Goal: Information Seeking & Learning: Learn about a topic

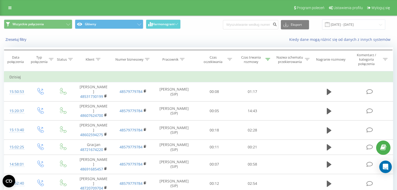
scroll to position [288, 0]
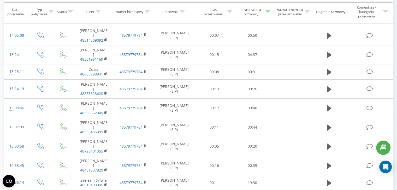
scroll to position [334, 0]
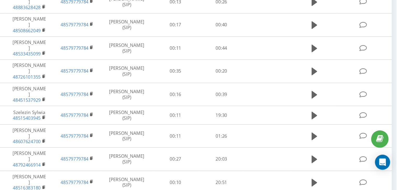
scroll to position [333, 0]
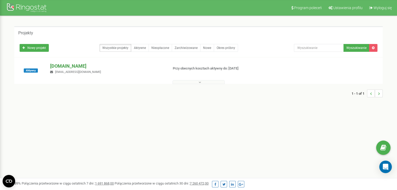
click at [64, 65] on p "[DOMAIN_NAME]" at bounding box center [107, 66] width 114 height 7
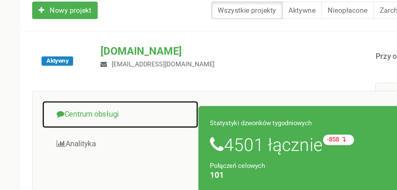
click at [49, 97] on link "Centrum obsługi" at bounding box center [59, 94] width 70 height 13
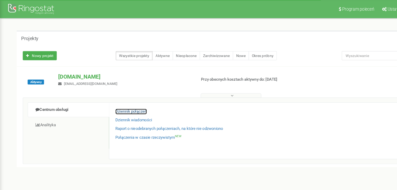
click at [116, 96] on link "Dziennik połączeń" at bounding box center [112, 96] width 27 height 5
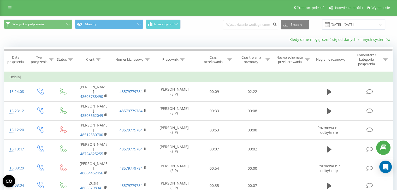
click at [346, 39] on link "Kiedy dane mogą różnić się od danych z innych systemów" at bounding box center [341, 39] width 104 height 5
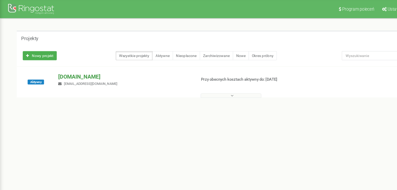
click at [61, 67] on p "[DOMAIN_NAME]" at bounding box center [107, 66] width 114 height 7
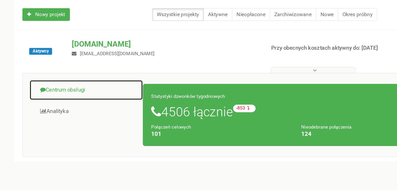
click at [49, 95] on link "Centrum obsługi" at bounding box center [59, 94] width 70 height 13
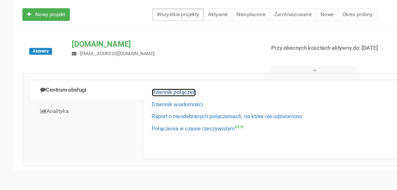
click at [118, 96] on link "Dziennik połączeń" at bounding box center [112, 96] width 27 height 5
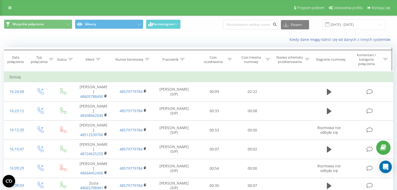
click at [217, 63] on div "Czas oczekiwania" at bounding box center [213, 59] width 26 height 9
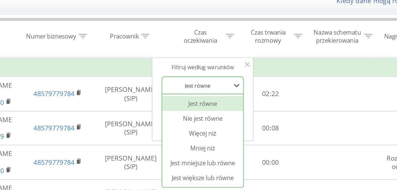
click at [217, 87] on div at bounding box center [211, 87] width 37 height 5
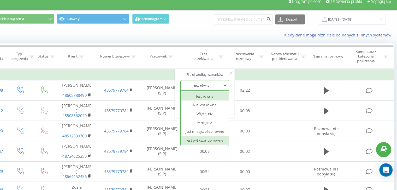
click at [217, 139] on div "Jest większe lub równe" at bounding box center [214, 139] width 45 height 8
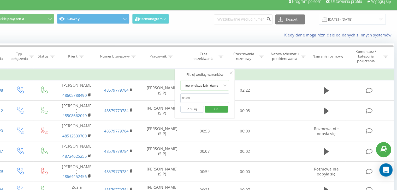
click at [202, 98] on input "text" at bounding box center [214, 99] width 46 height 9
type input "00:20"
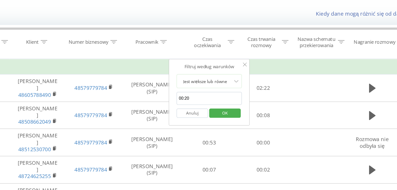
click at [221, 108] on span "OK" at bounding box center [225, 109] width 15 height 8
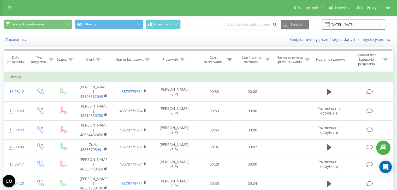
click at [356, 26] on input "19.07.2025 - 19.08.2025" at bounding box center [353, 25] width 63 height 10
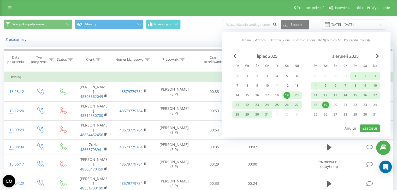
click at [324, 106] on div "19" at bounding box center [325, 105] width 7 height 7
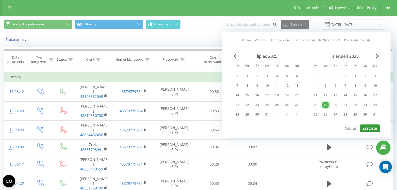
click at [365, 128] on button "Zastosuj" at bounding box center [369, 129] width 20 height 8
type input "[DATE] - [DATE]"
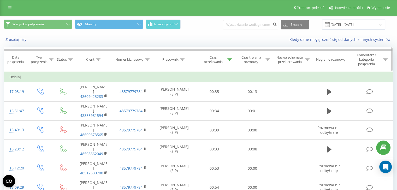
click at [258, 58] on div "Czas trwania rozmowy" at bounding box center [251, 59] width 26 height 9
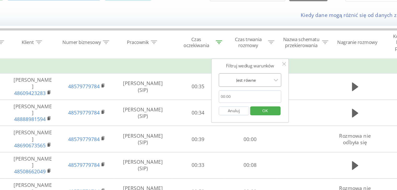
click at [250, 87] on div at bounding box center [249, 87] width 37 height 5
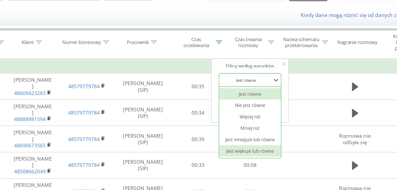
click at [256, 138] on div "Jest większe lub równe" at bounding box center [252, 139] width 45 height 8
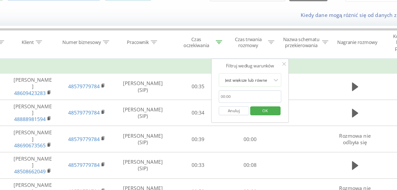
click at [251, 98] on input "text" at bounding box center [252, 99] width 46 height 9
type input "00:20"
click at [257, 111] on span "OK" at bounding box center [263, 109] width 15 height 8
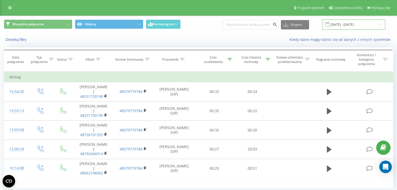
click at [354, 21] on input "19.08.2025 - 19.08.2025" at bounding box center [353, 25] width 63 height 10
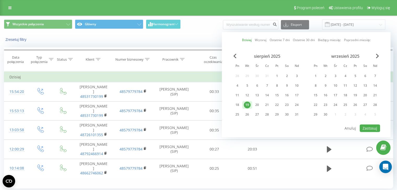
click at [246, 105] on div "19" at bounding box center [247, 105] width 7 height 7
click at [362, 129] on button "Zastosuj" at bounding box center [369, 129] width 20 height 8
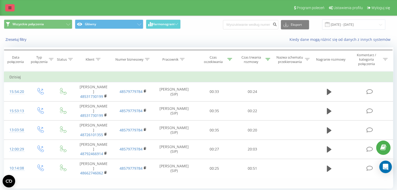
click at [7, 8] on link at bounding box center [9, 7] width 9 height 7
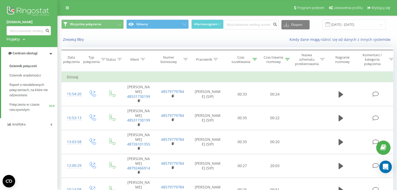
click at [17, 10] on img at bounding box center [29, 11] width 44 height 13
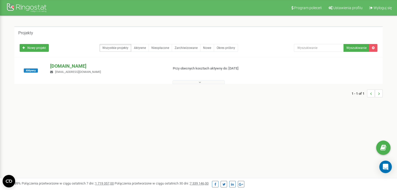
click at [57, 64] on p "[DOMAIN_NAME]" at bounding box center [107, 66] width 114 height 7
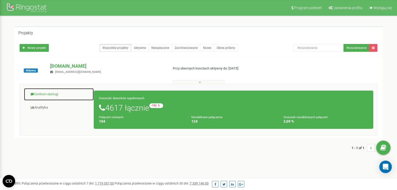
click at [51, 94] on link "Centrum obsługi" at bounding box center [59, 94] width 70 height 13
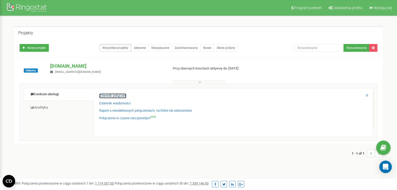
click at [115, 96] on link "Dziennik połączeń" at bounding box center [112, 96] width 27 height 5
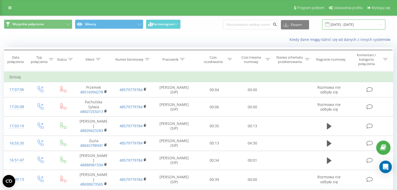
click at [356, 23] on input "19.07.2025 - 19.08.2025" at bounding box center [353, 25] width 63 height 10
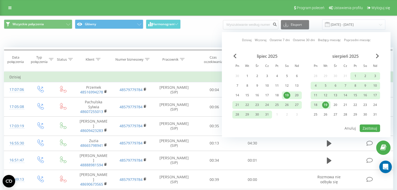
click at [326, 104] on div "19" at bounding box center [325, 105] width 7 height 7
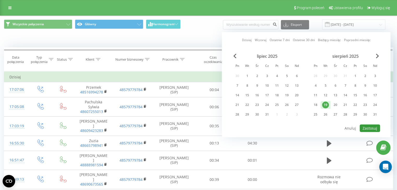
click at [365, 127] on button "Zastosuj" at bounding box center [369, 129] width 20 height 8
type input "[DATE] - [DATE]"
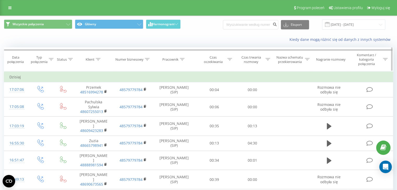
click at [247, 59] on div "Czas trwania rozmowy" at bounding box center [251, 59] width 26 height 9
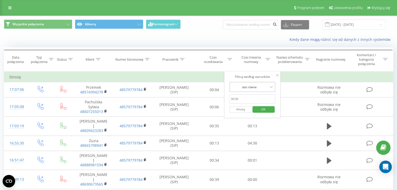
click at [251, 88] on div at bounding box center [249, 87] width 37 height 5
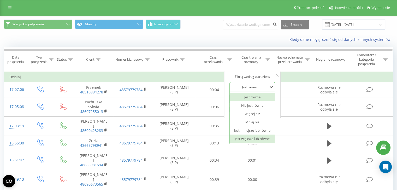
click at [251, 138] on div "Jest większe lub równe" at bounding box center [252, 139] width 45 height 8
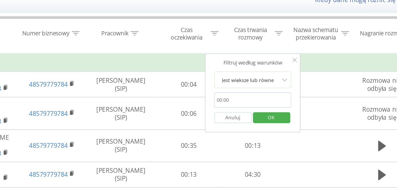
click at [245, 99] on input "text" at bounding box center [252, 99] width 46 height 9
type input "00:20"
click at [257, 109] on span "OK" at bounding box center [263, 109] width 15 height 8
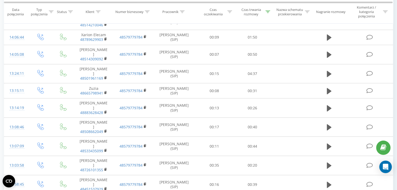
scroll to position [326, 0]
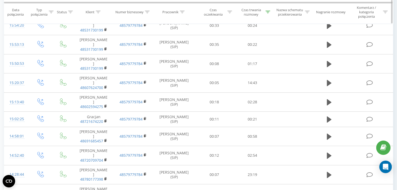
scroll to position [112, 0]
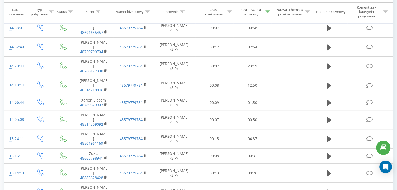
scroll to position [326, 0]
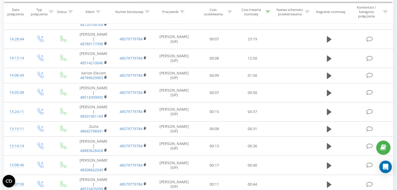
scroll to position [326, 0]
